Goal: Navigation & Orientation: Find specific page/section

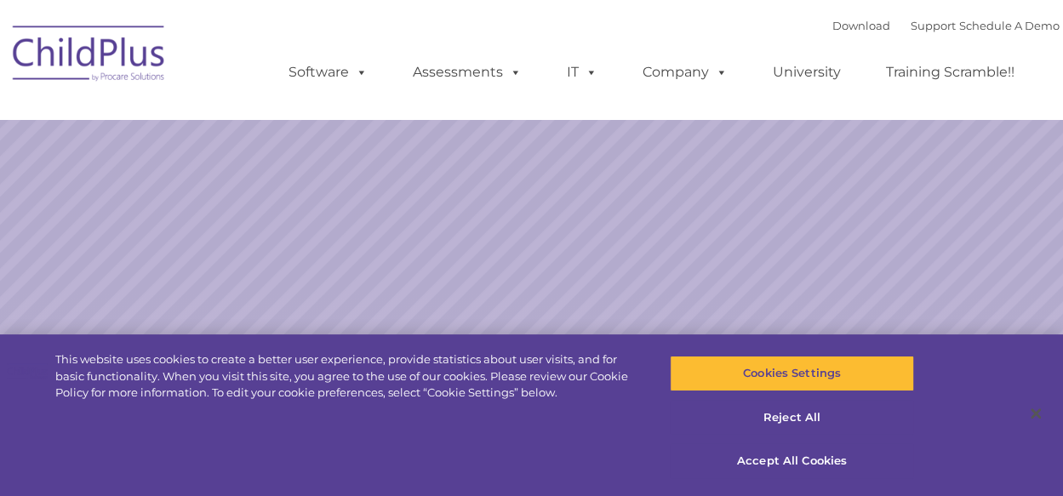
select select "MEDIUM"
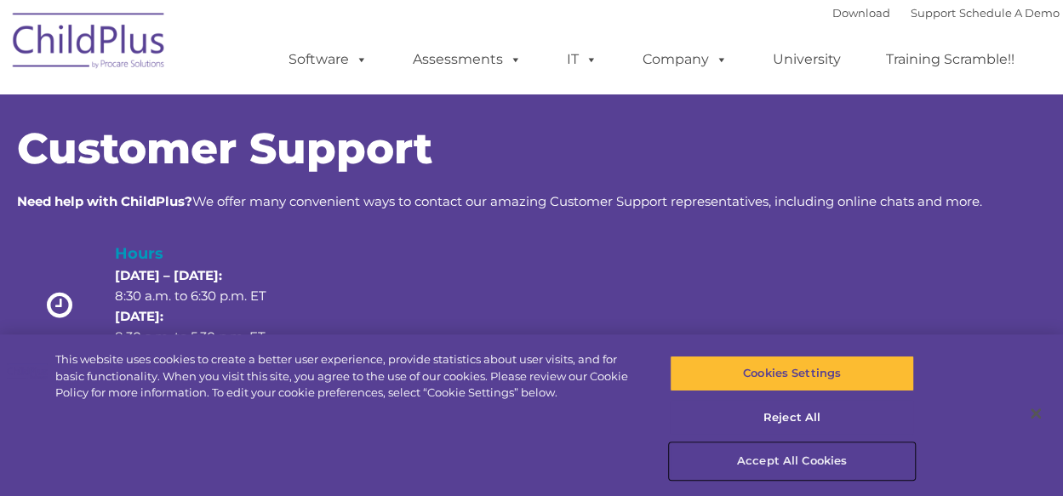
click at [823, 461] on button "Accept All Cookies" at bounding box center [792, 461] width 244 height 36
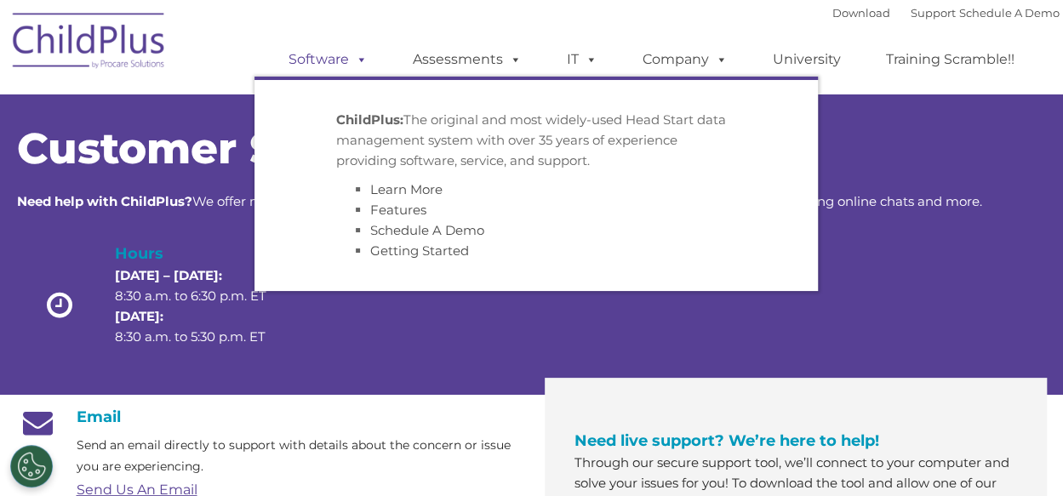
click at [331, 65] on link "Software" at bounding box center [328, 60] width 113 height 34
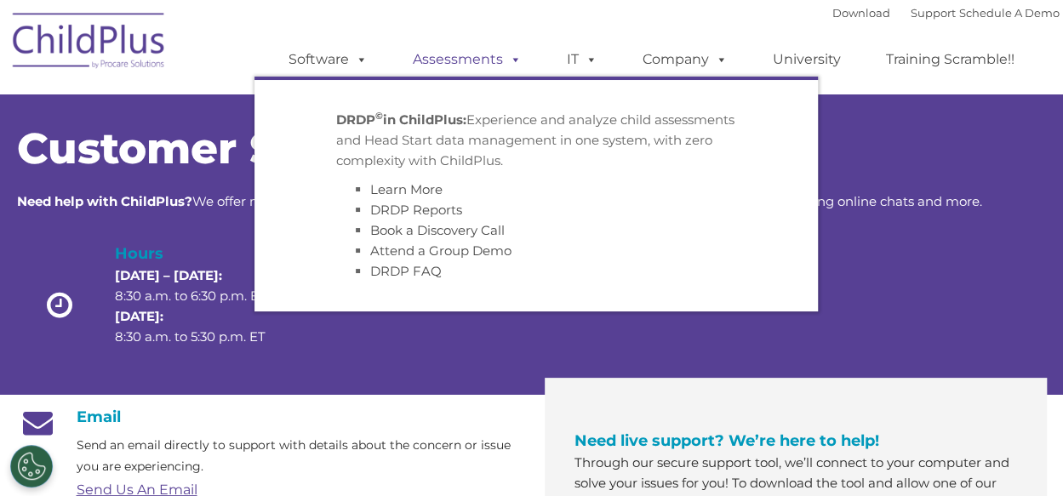
click at [423, 60] on link "Assessments" at bounding box center [467, 60] width 143 height 34
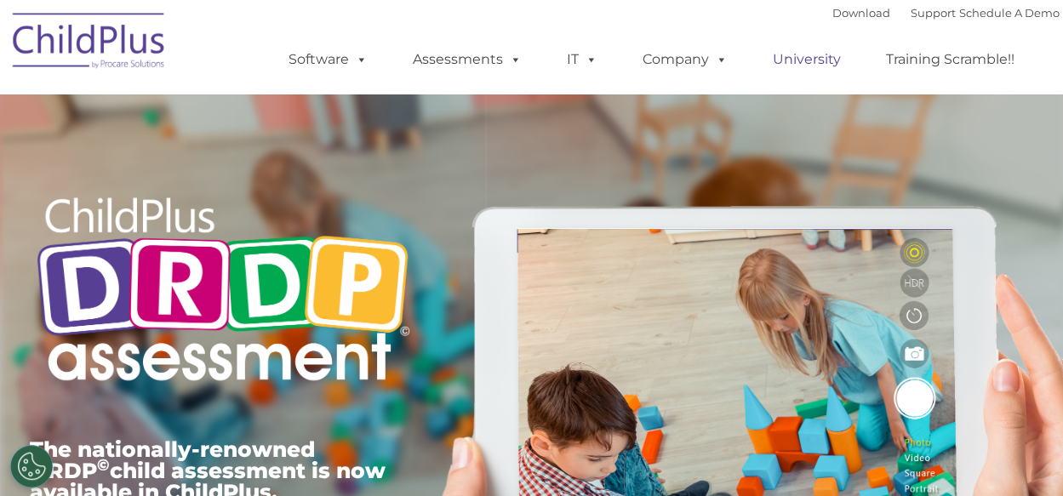
click at [790, 59] on link "University" at bounding box center [807, 60] width 102 height 34
